Goal: Download file/media

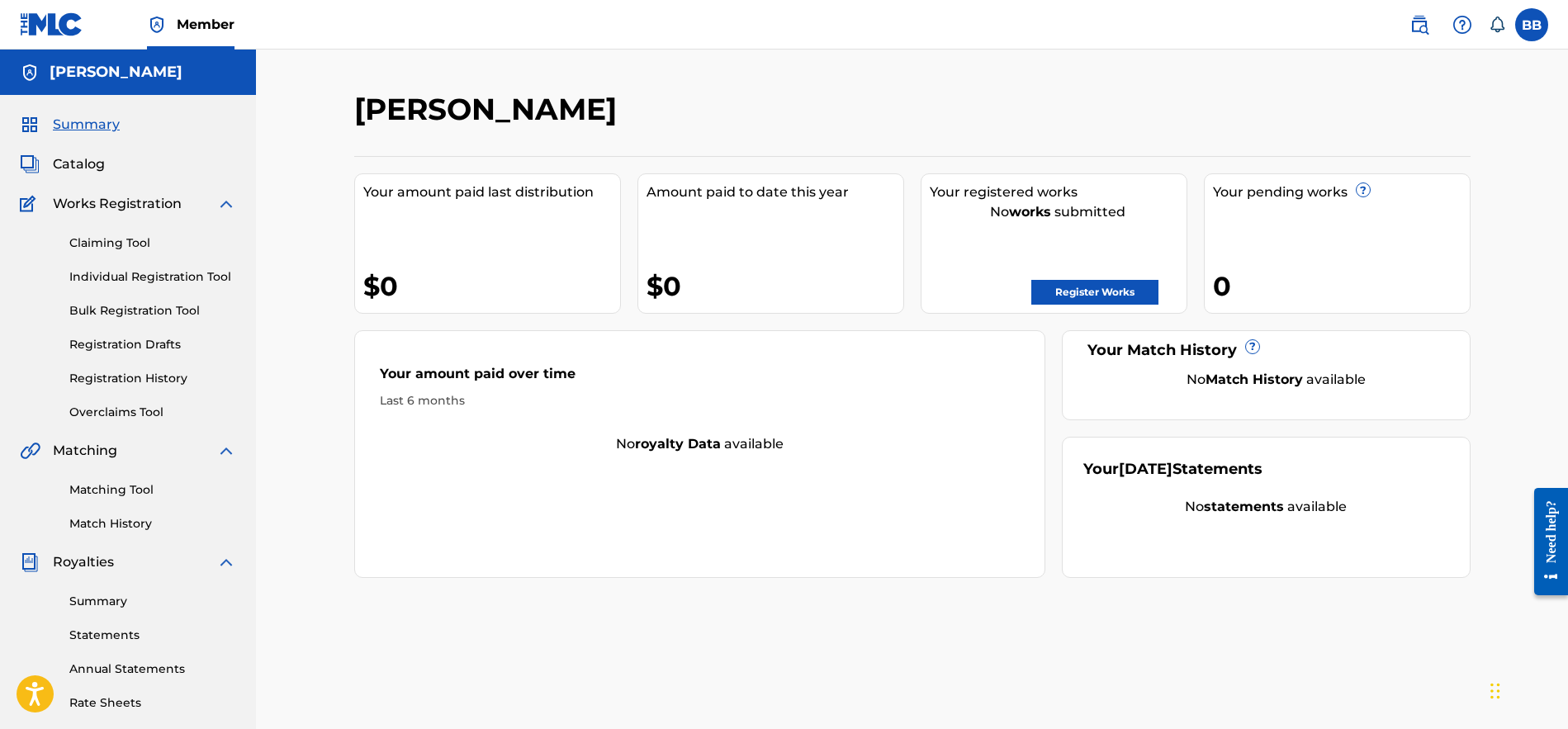
click at [213, 24] on span "Member" at bounding box center [205, 24] width 58 height 19
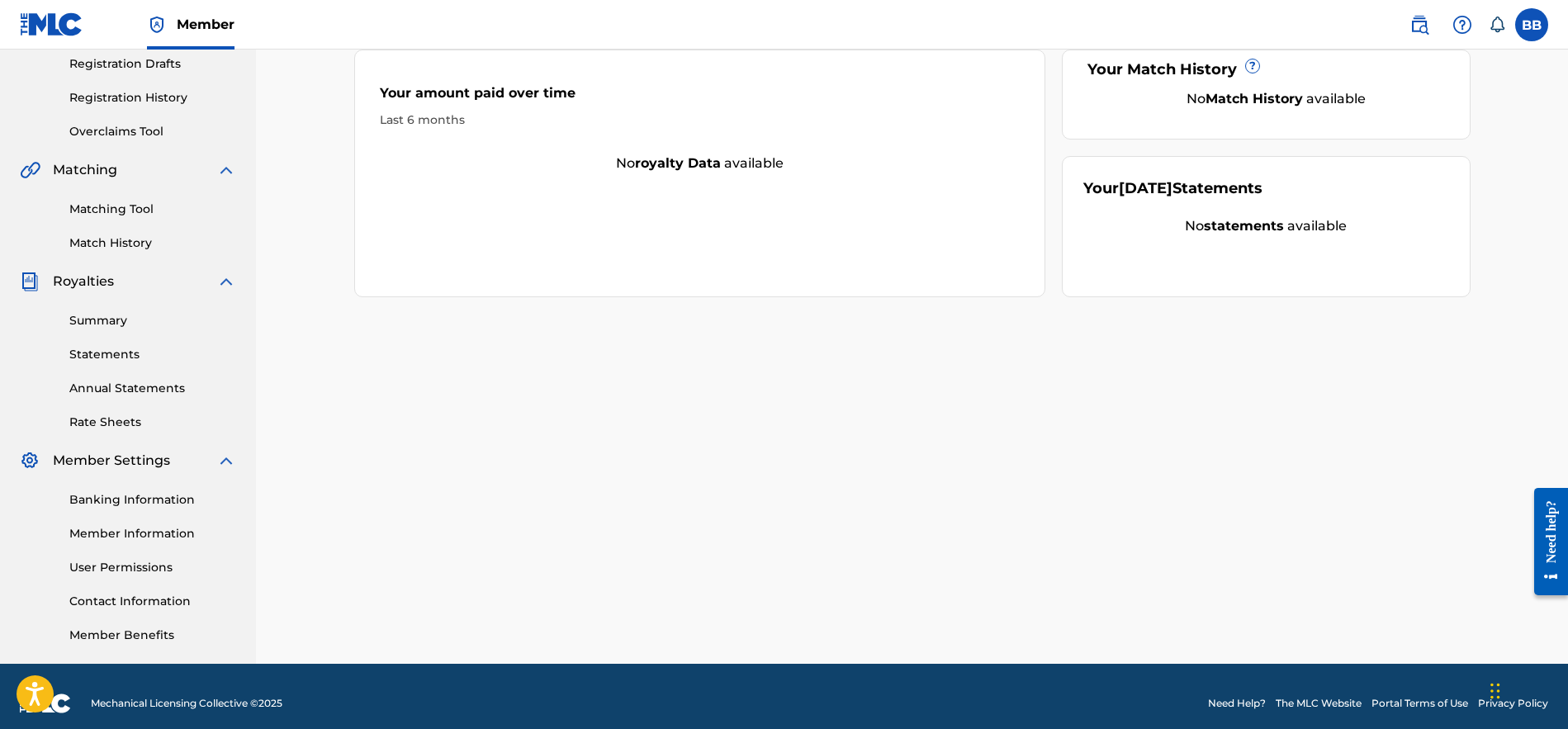
scroll to position [295, 0]
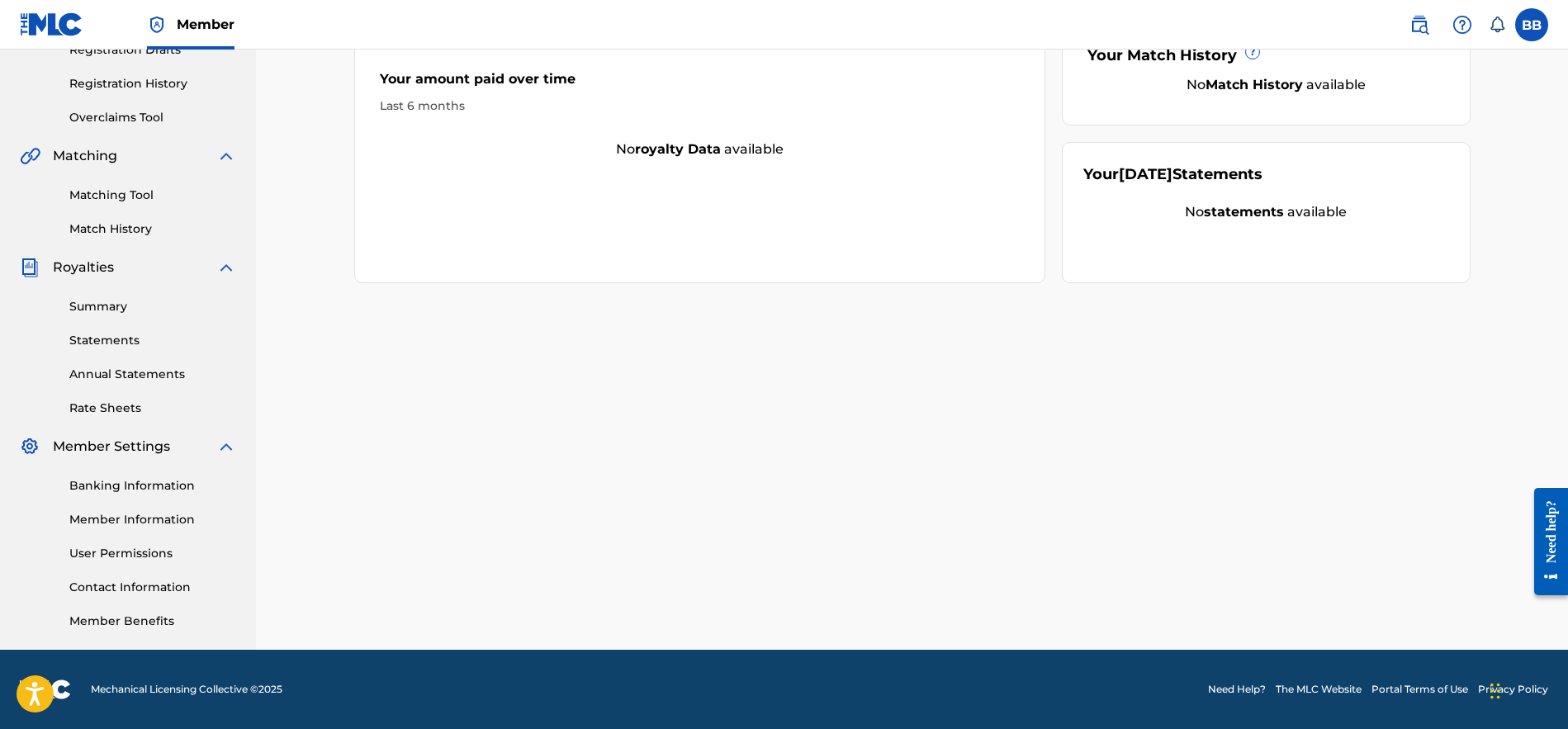
click at [181, 519] on link "Member Information" at bounding box center [153, 520] width 167 height 18
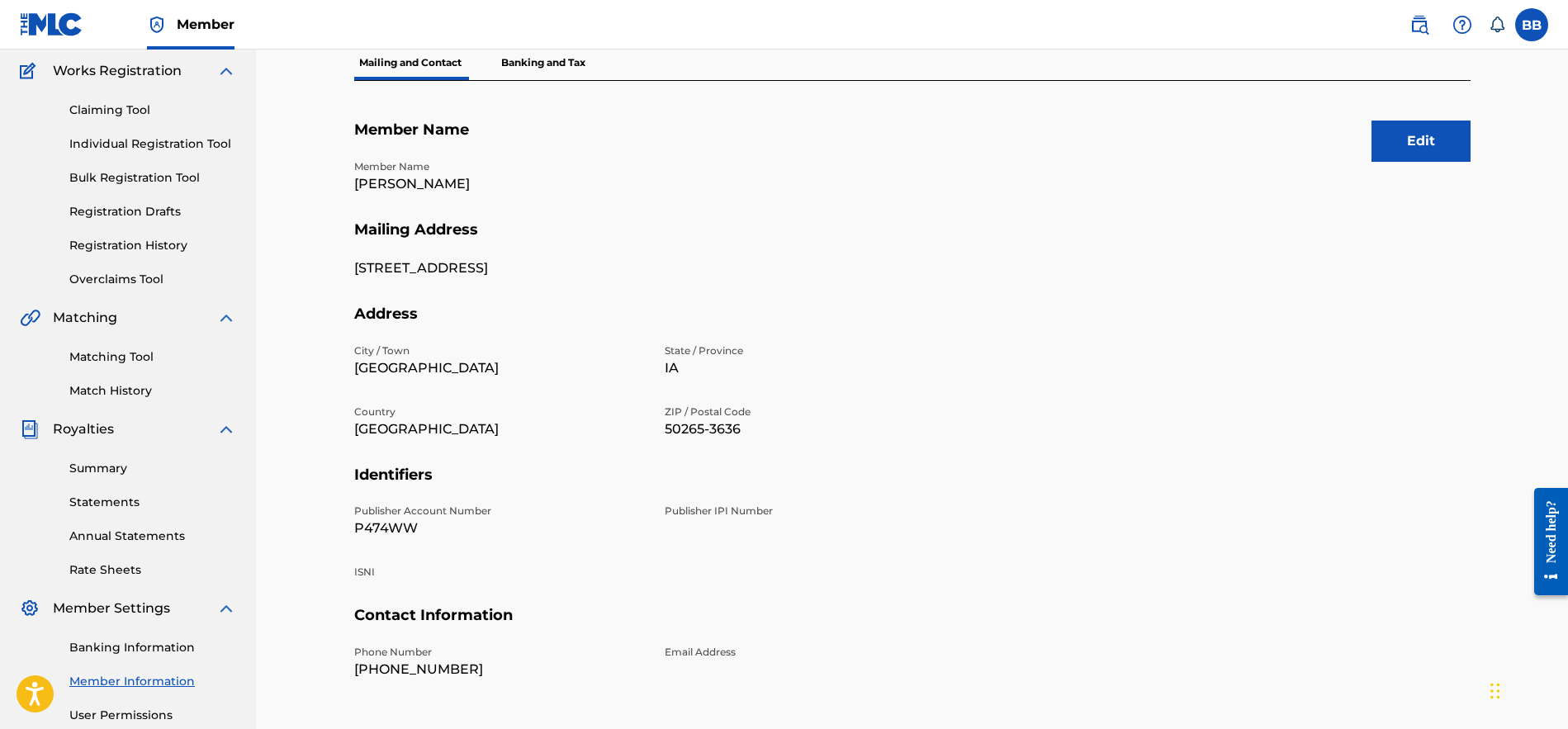
scroll to position [6, 0]
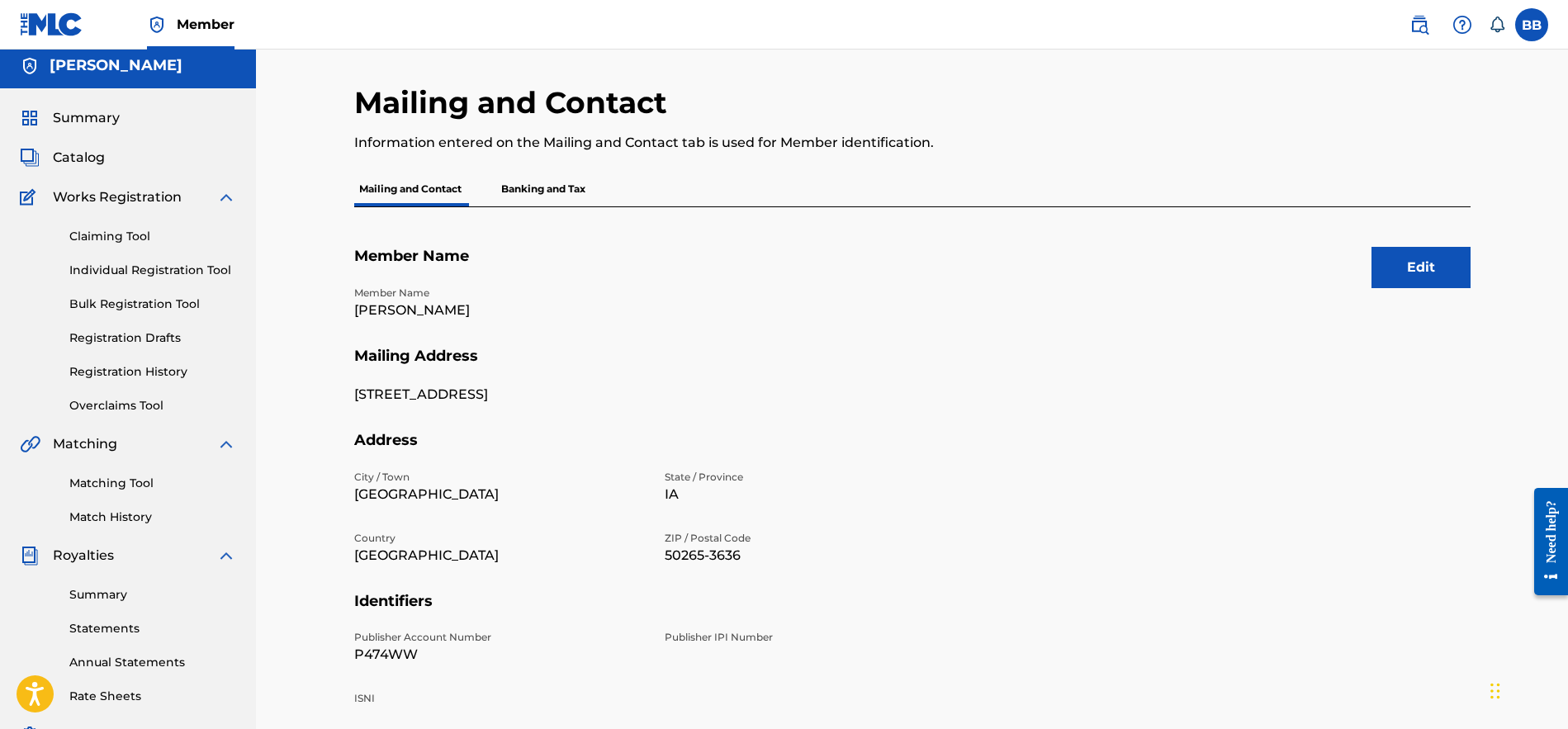
click at [560, 188] on p "Banking and Tax" at bounding box center [543, 188] width 94 height 35
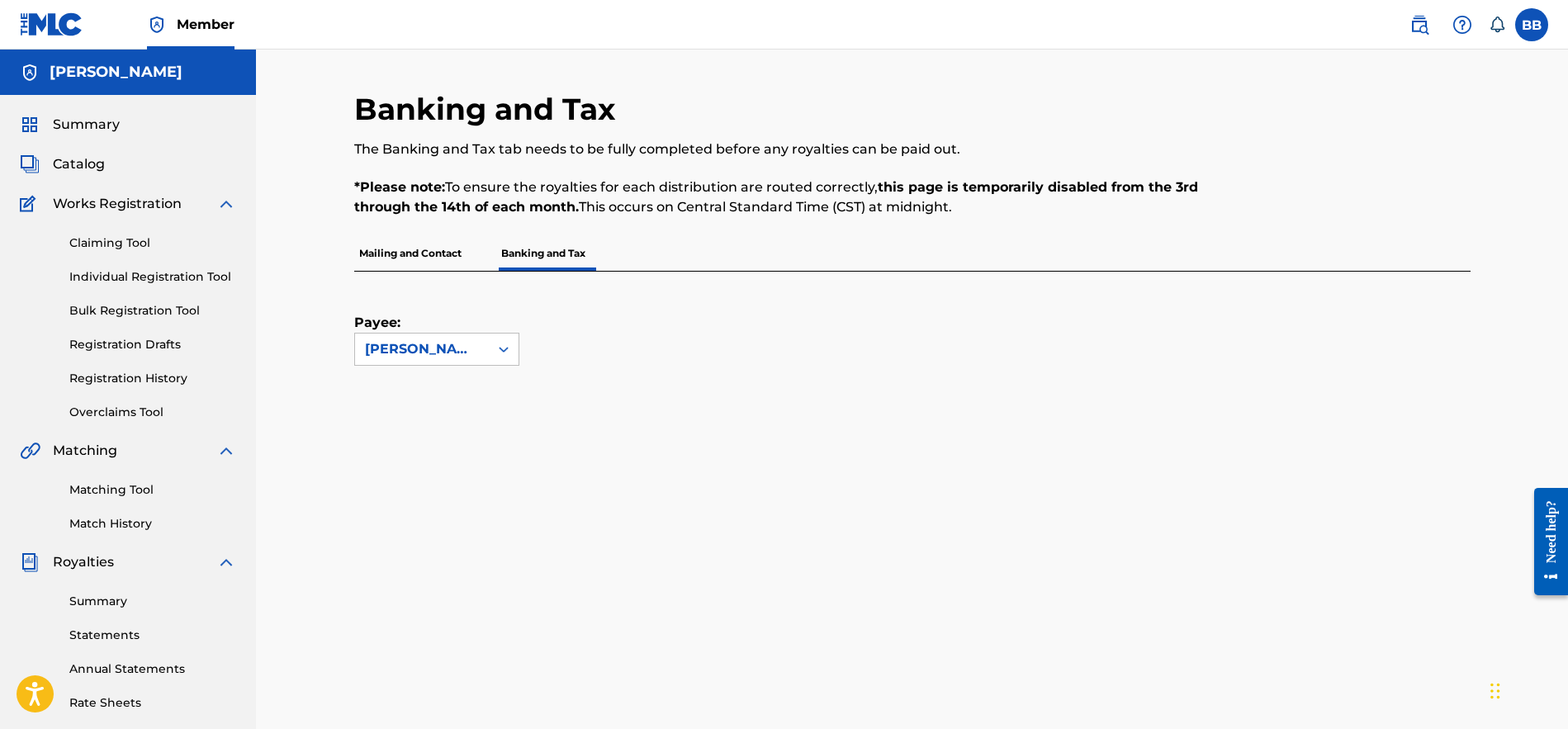
click at [445, 253] on p "Mailing and Contact" at bounding box center [410, 253] width 113 height 35
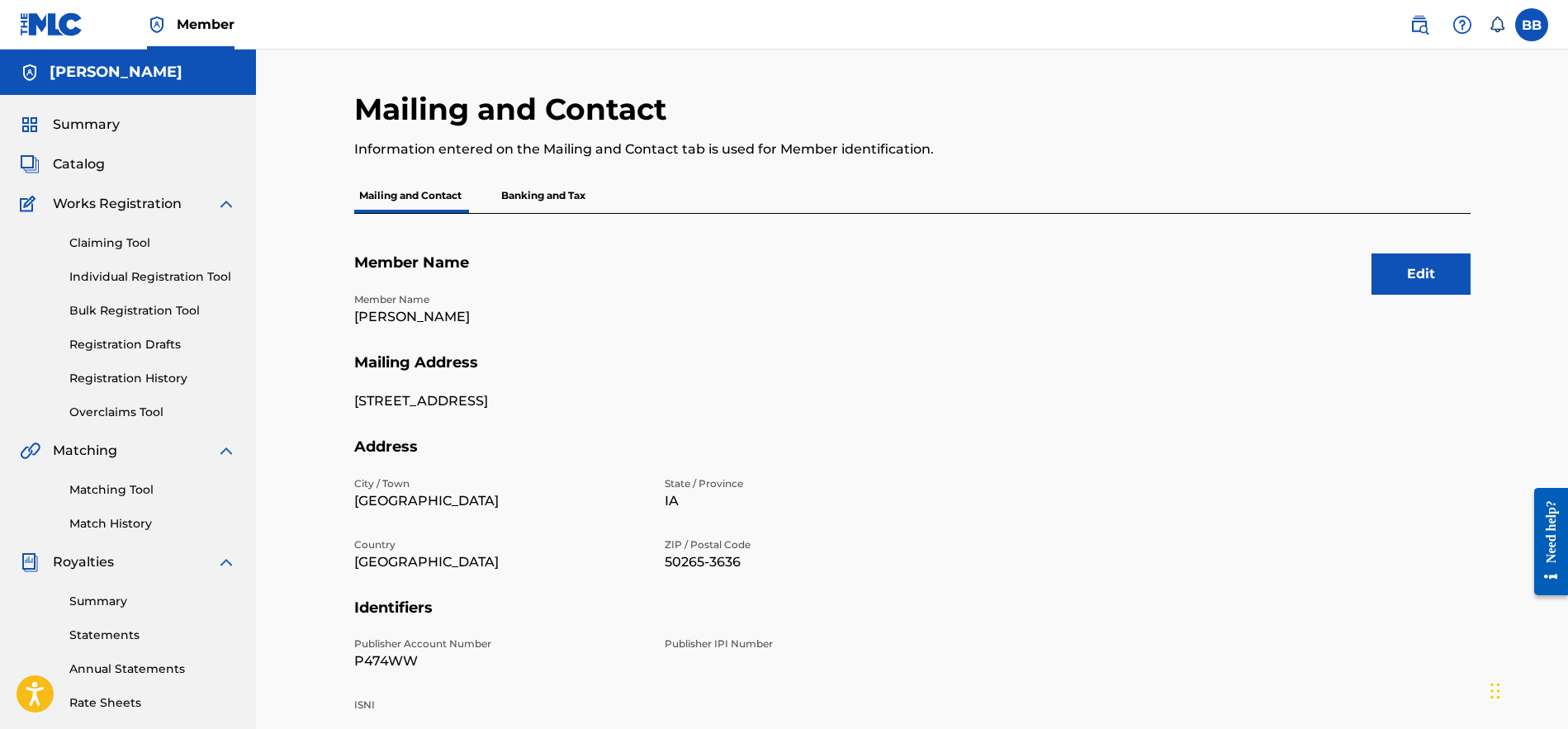
click at [88, 126] on span "Summary" at bounding box center [86, 124] width 67 height 20
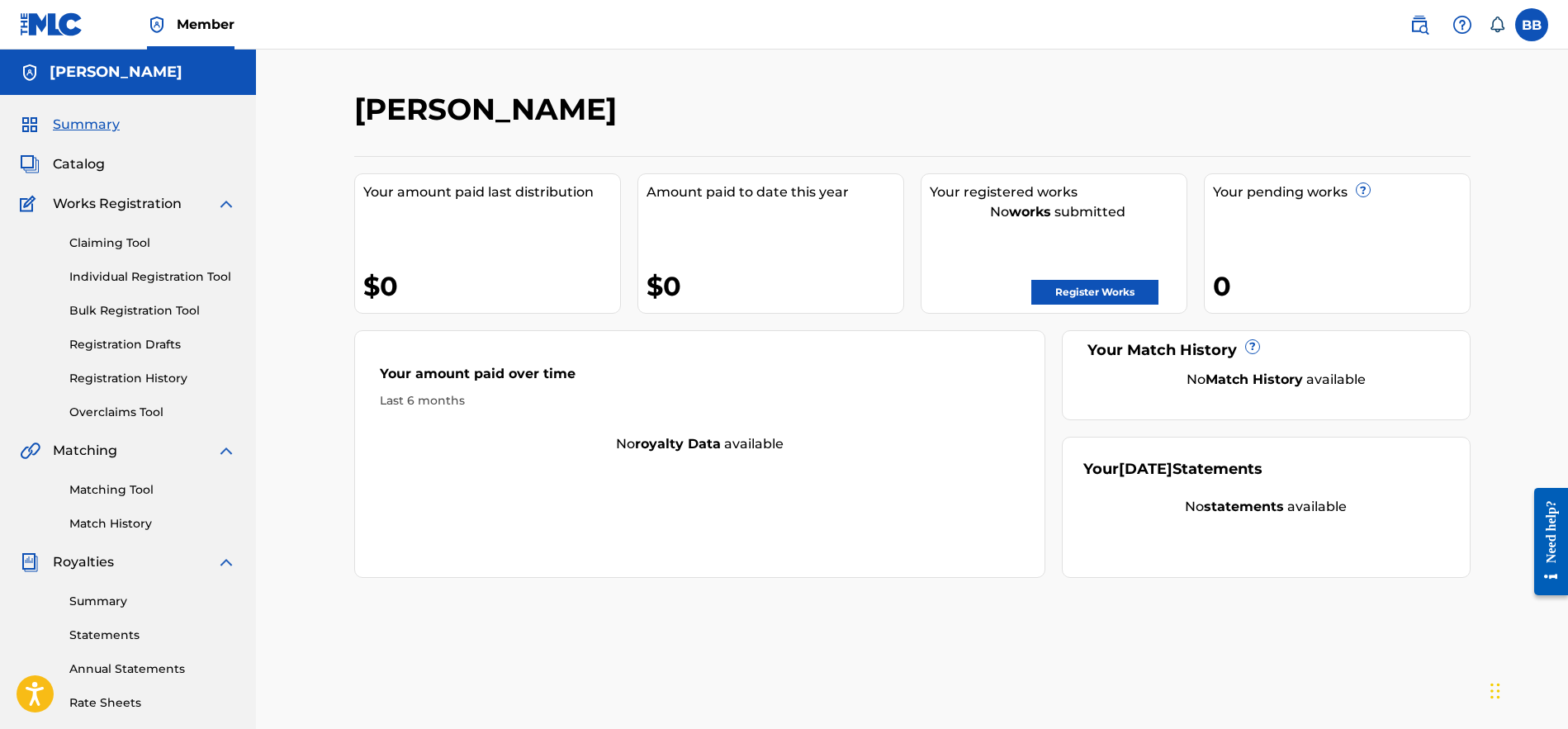
click at [94, 161] on span "Catalog" at bounding box center [79, 164] width 52 height 20
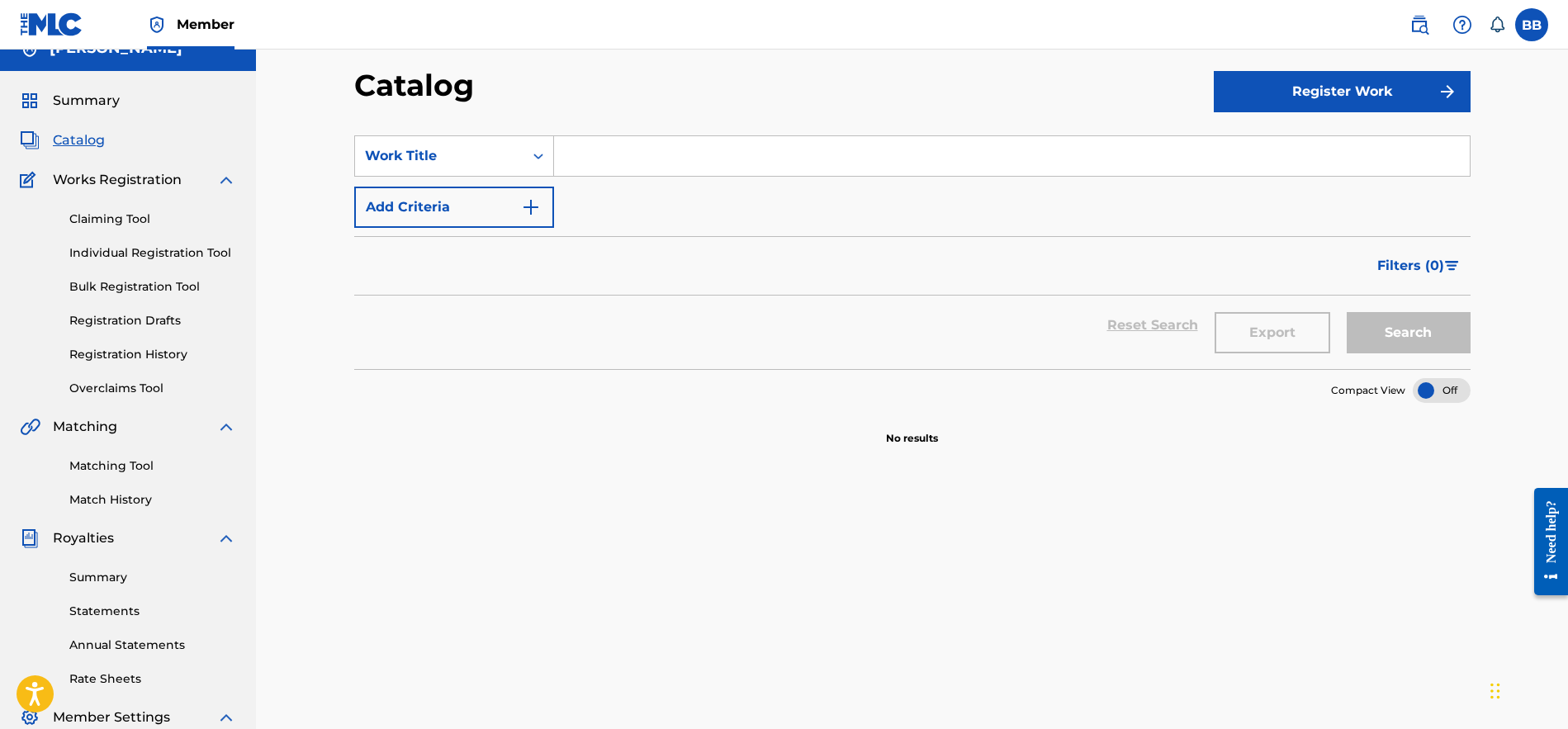
scroll to position [295, 0]
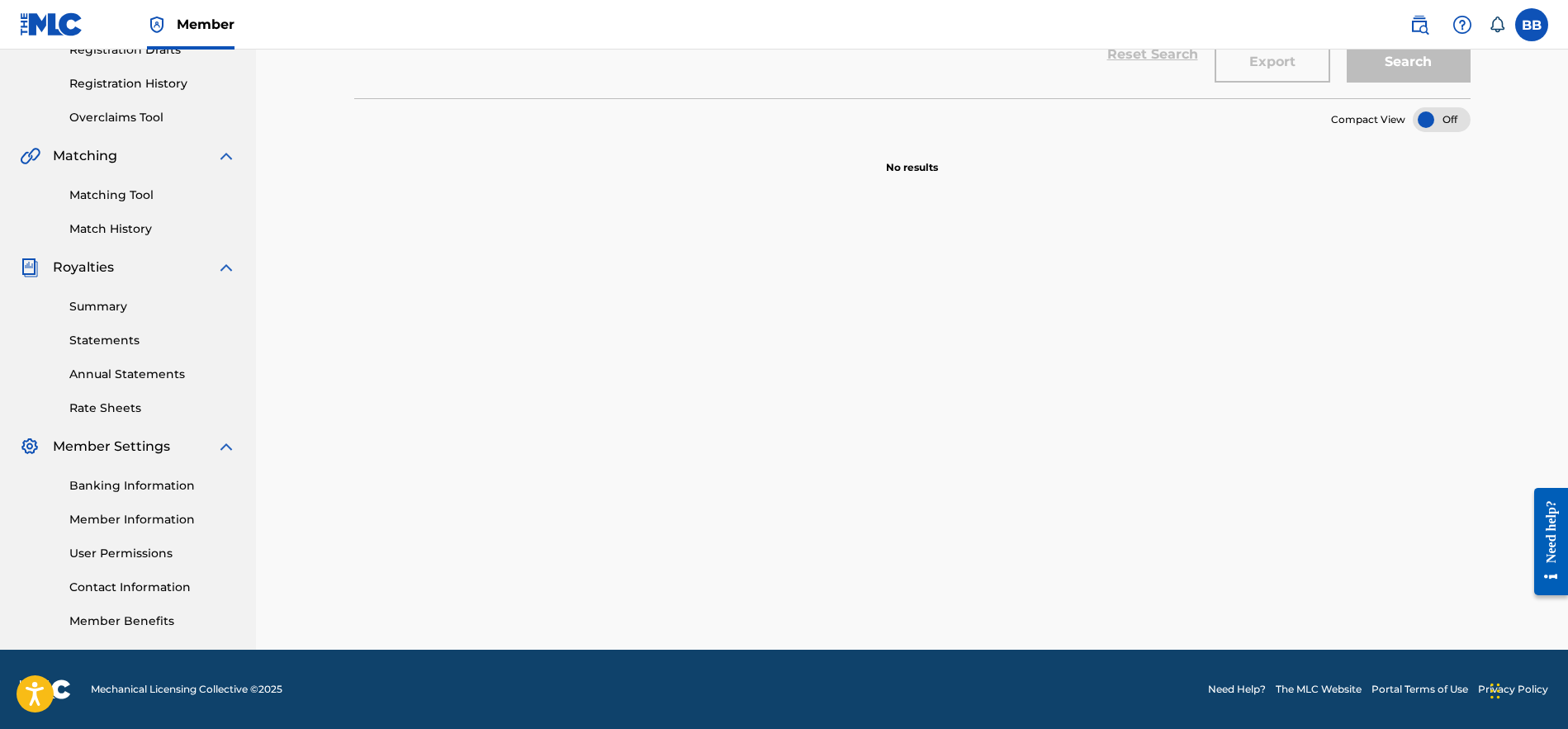
click at [141, 551] on link "User Permissions" at bounding box center [153, 554] width 167 height 18
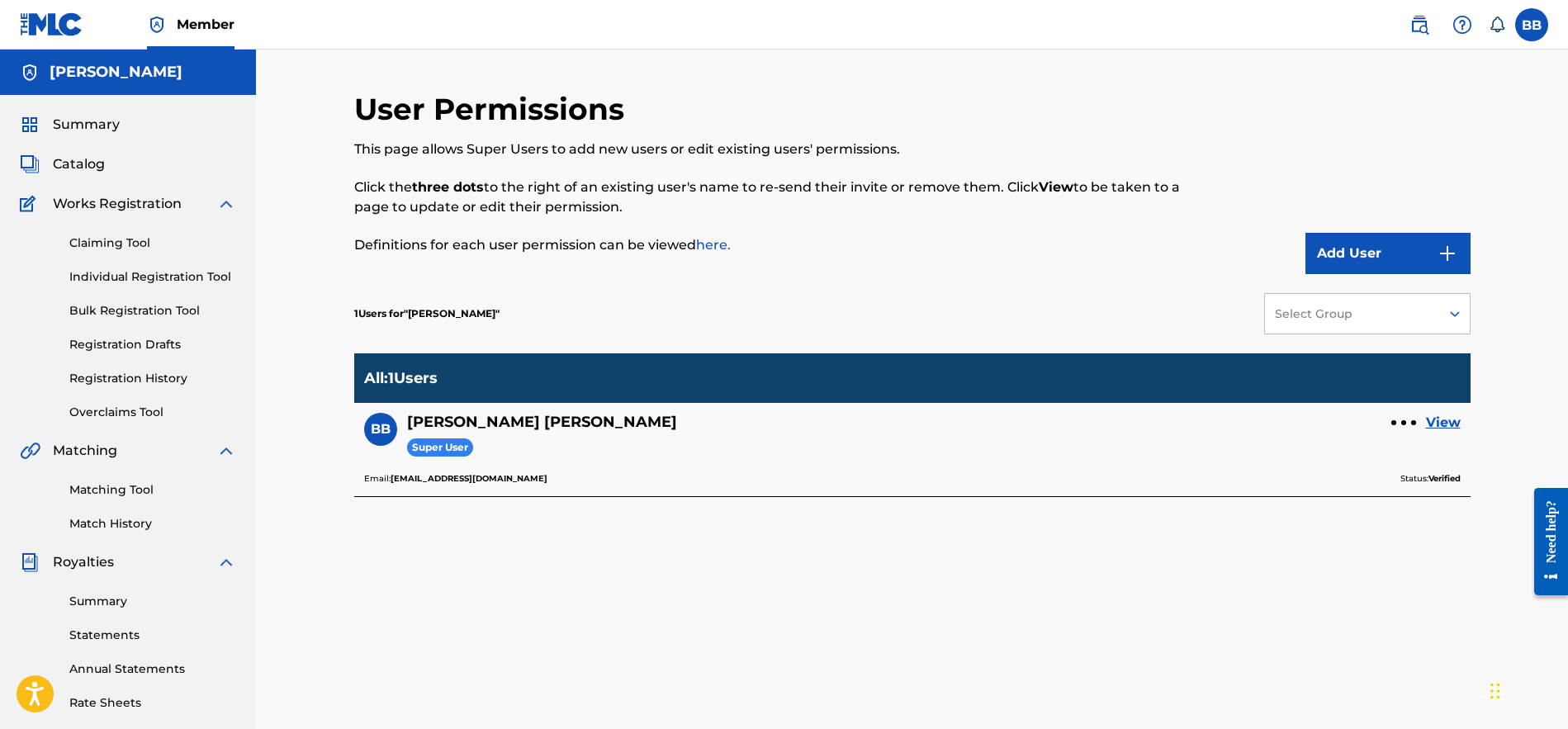
click at [1406, 424] on div at bounding box center [1404, 423] width 25 height 10
click at [1333, 456] on div "BB [PERSON_NAME] Super User View" at bounding box center [912, 442] width 1097 height 59
click at [1449, 421] on link "View" at bounding box center [1443, 423] width 35 height 20
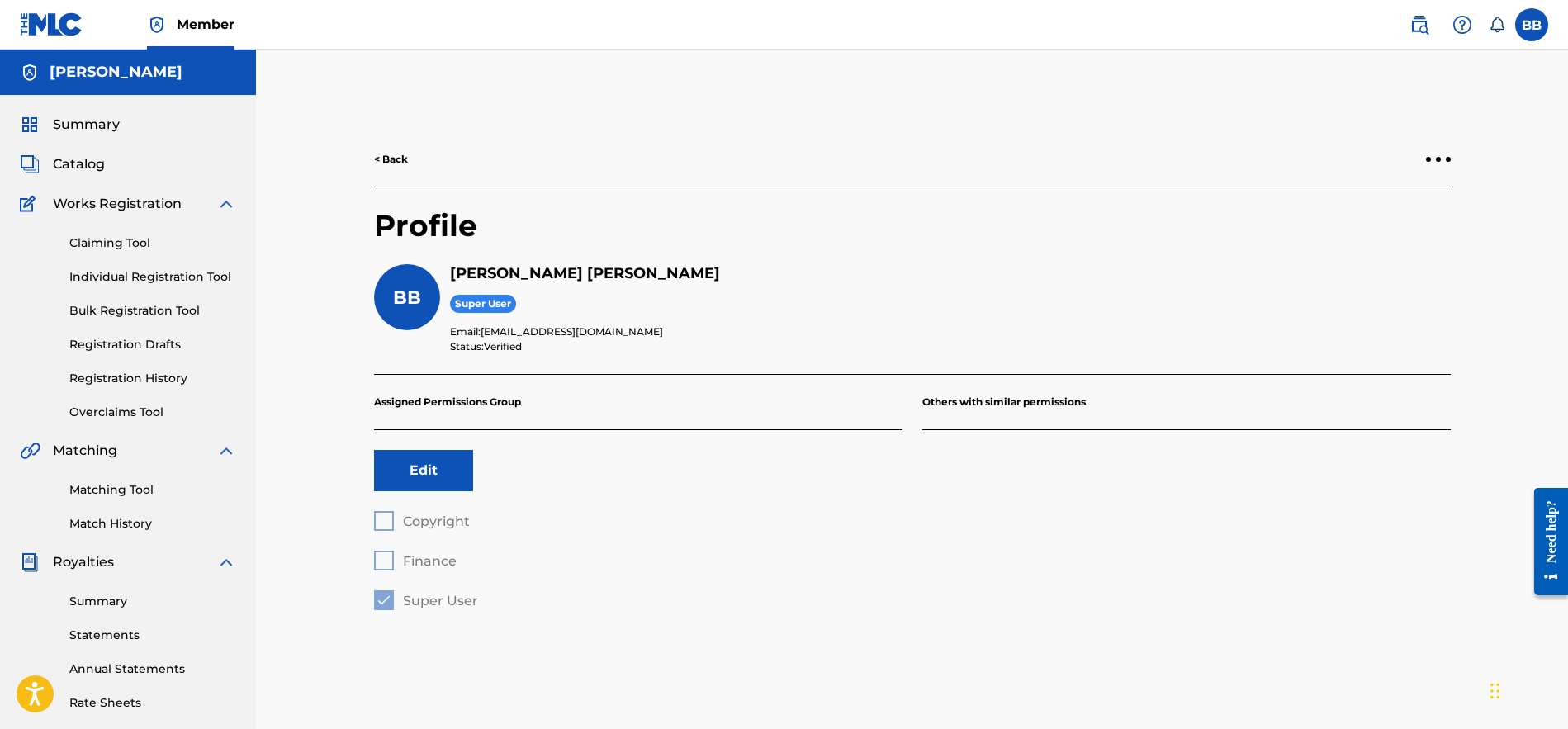
click at [203, 19] on span "Member" at bounding box center [205, 24] width 58 height 19
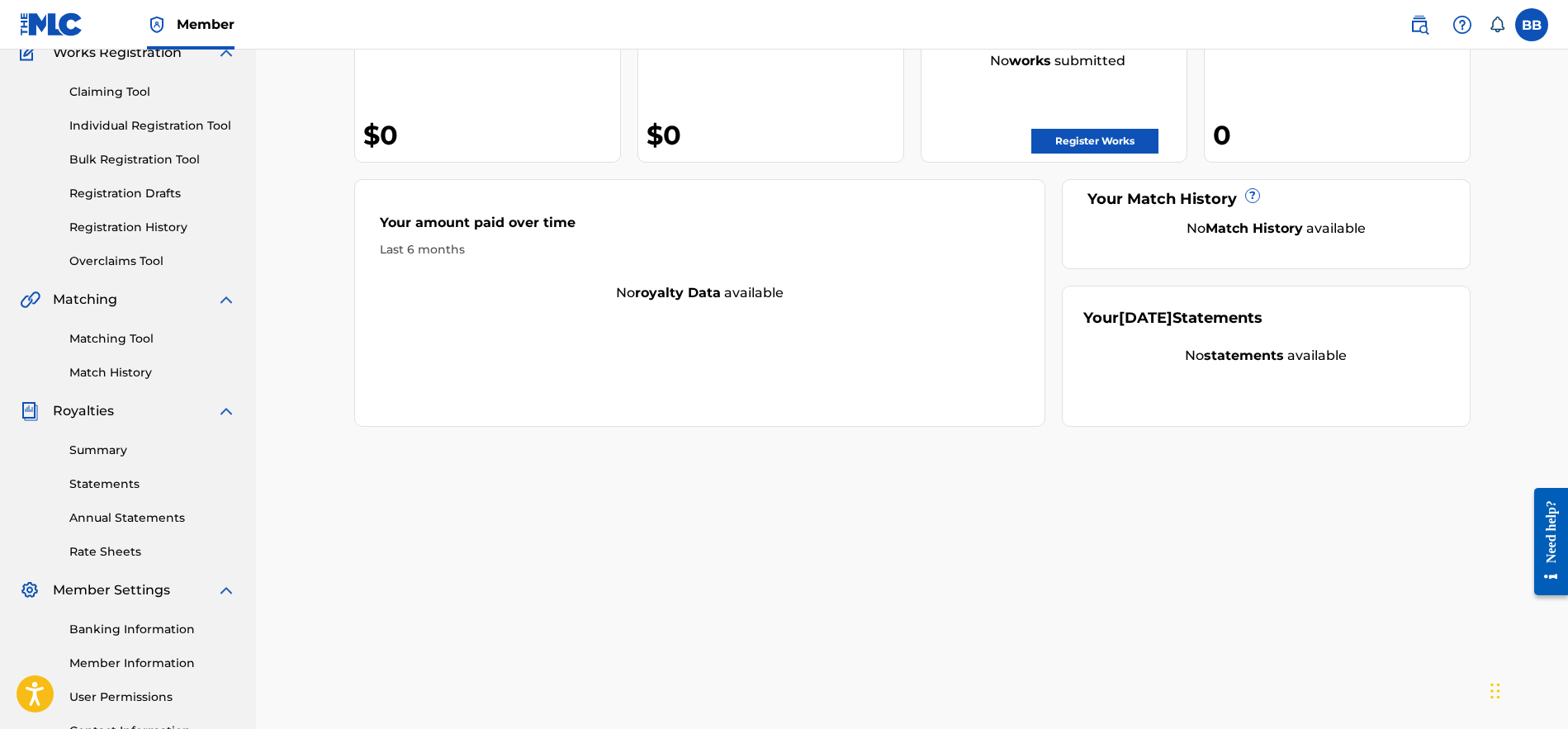
scroll to position [246, 0]
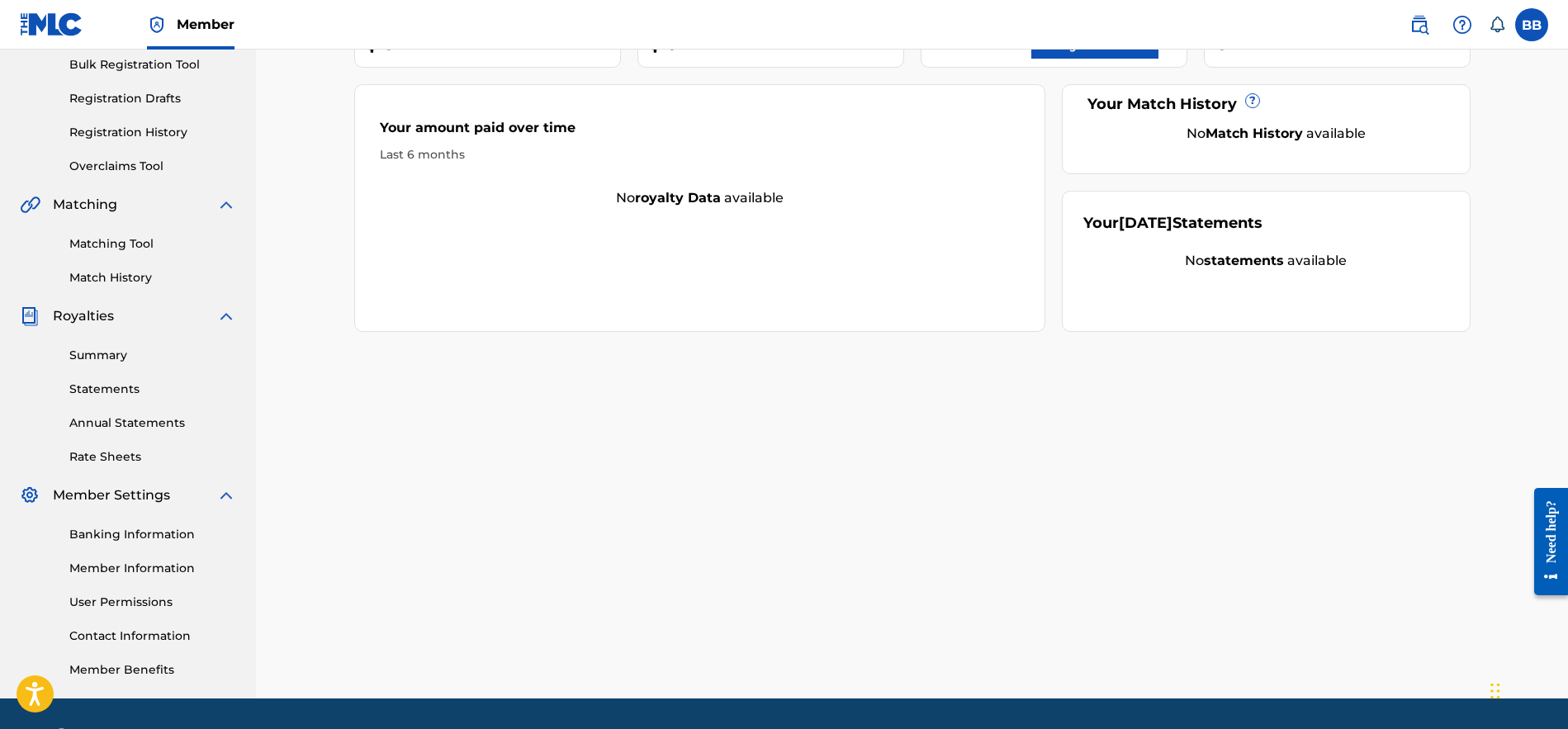
click at [106, 456] on link "Rate Sheets" at bounding box center [153, 457] width 167 height 18
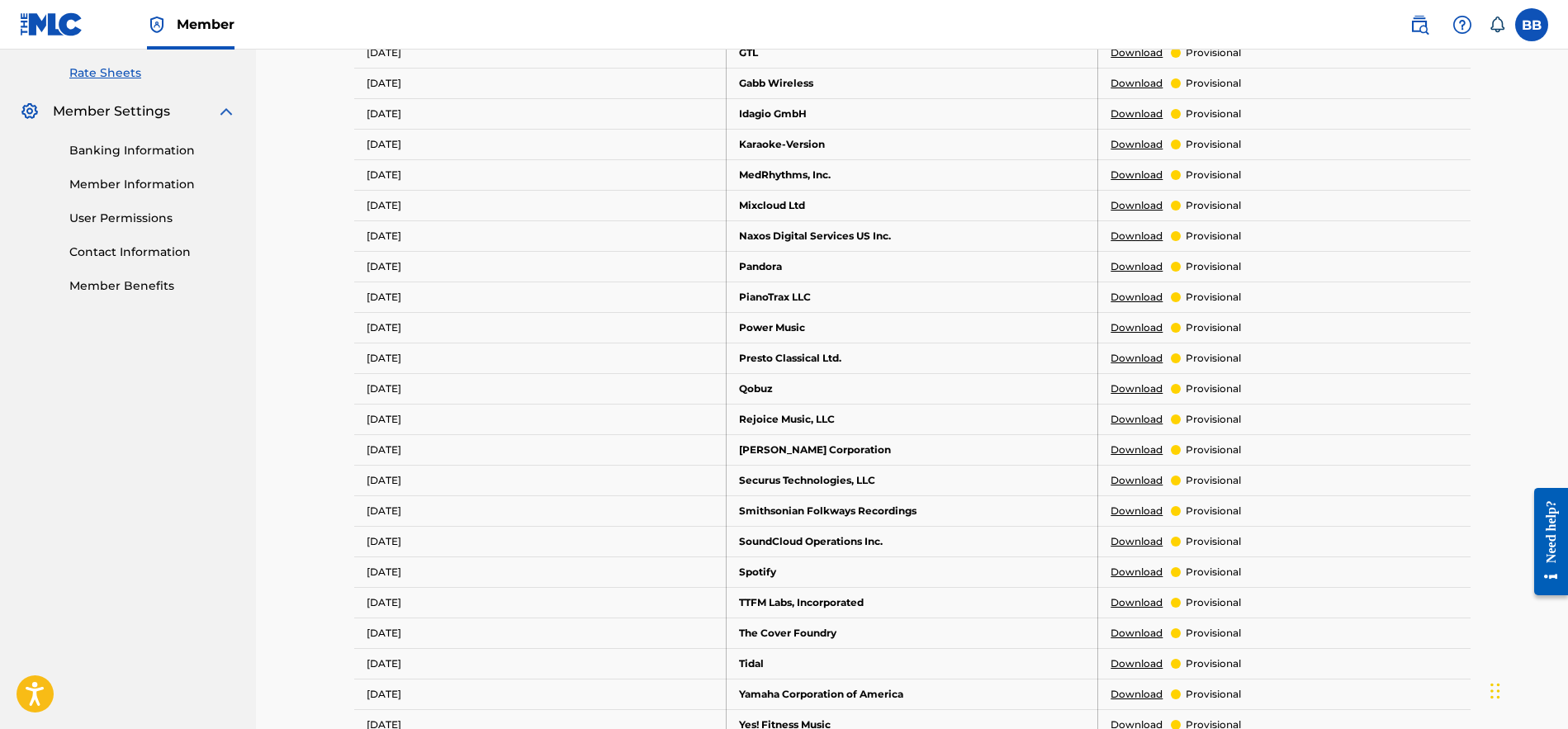
scroll to position [529, 0]
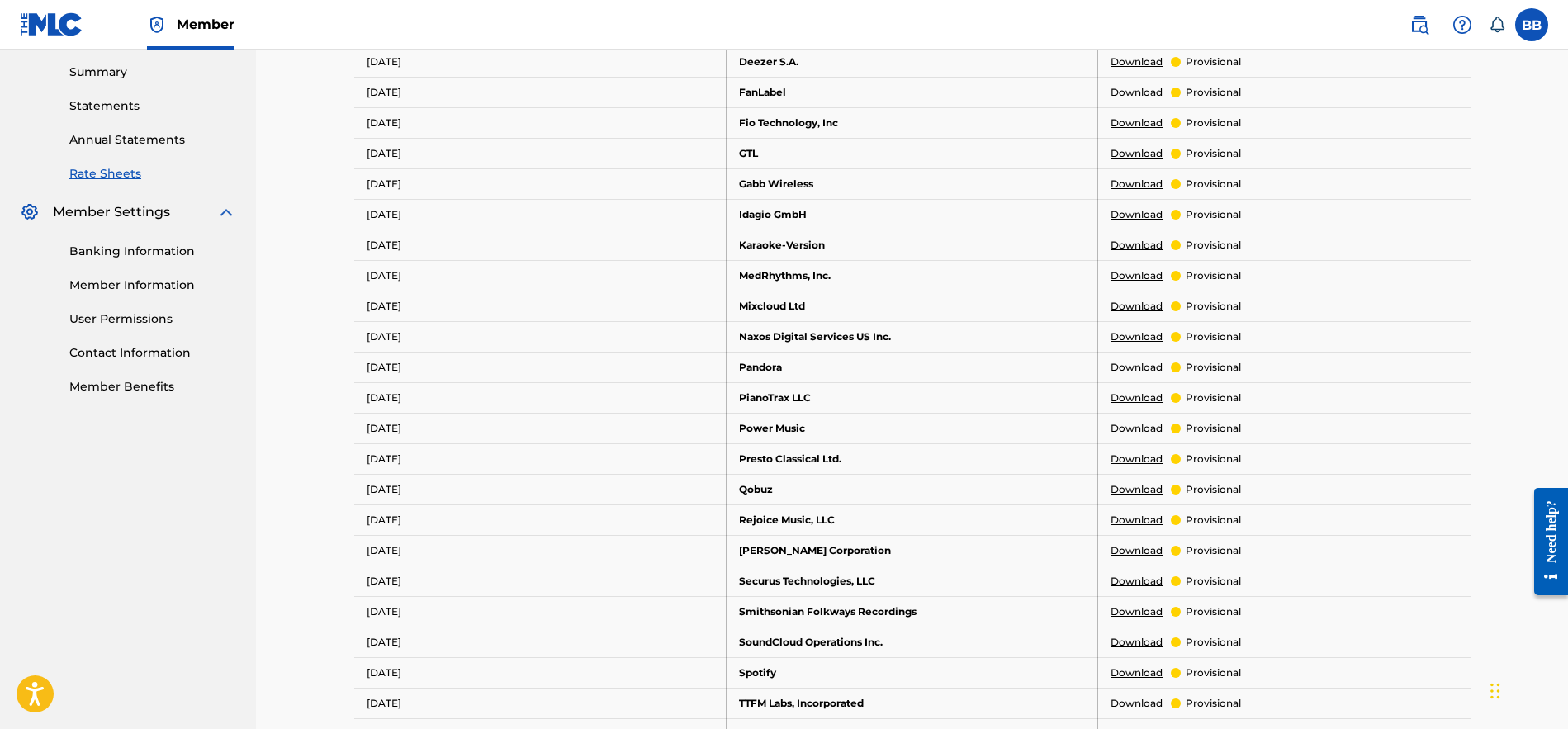
click at [1144, 371] on link "Download" at bounding box center [1136, 368] width 52 height 15
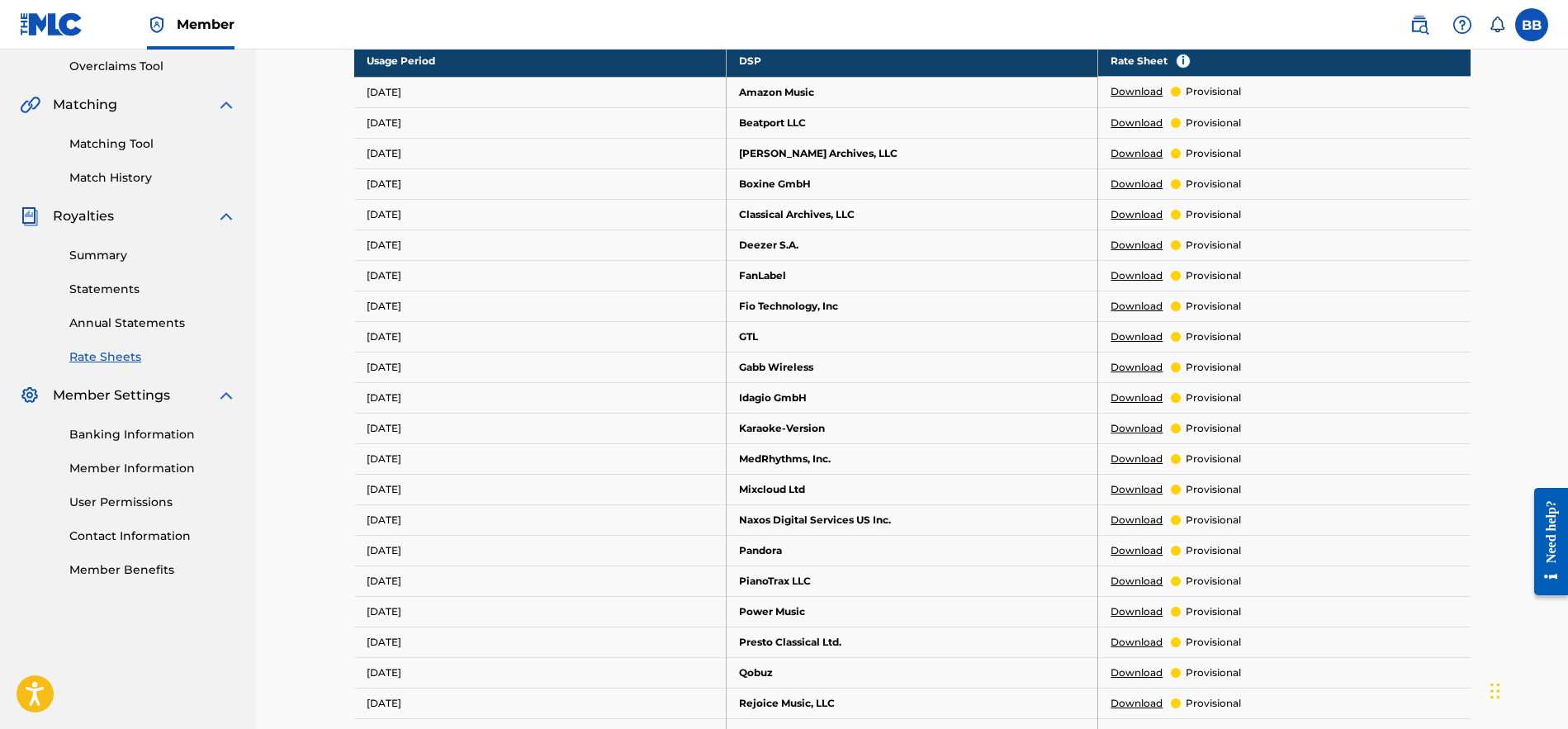
scroll to position [0, 0]
